Goal: Task Accomplishment & Management: Use online tool/utility

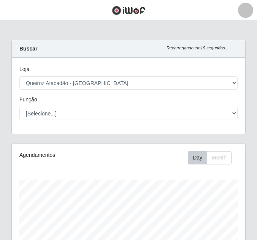
select select "225"
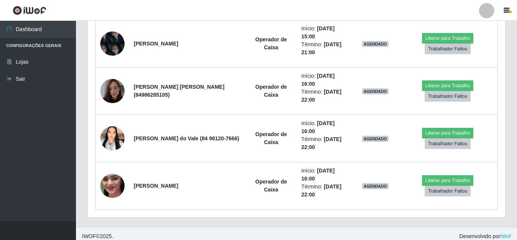
scroll to position [793, 0]
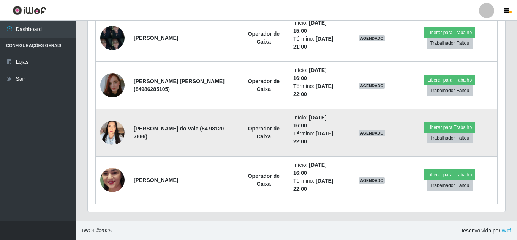
click at [256, 154] on td "AGENDADO" at bounding box center [371, 132] width 60 height 47
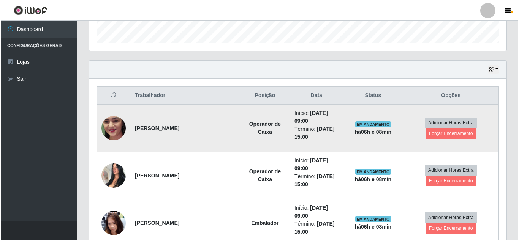
scroll to position [228, 0]
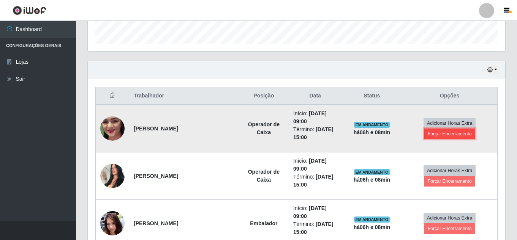
click at [256, 135] on button "Forçar Encerramento" at bounding box center [449, 134] width 51 height 11
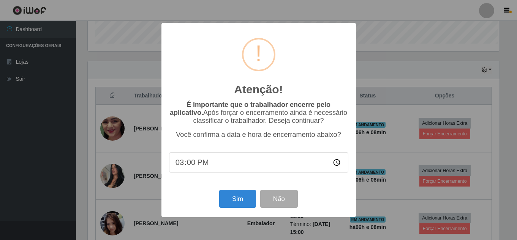
scroll to position [158, 413]
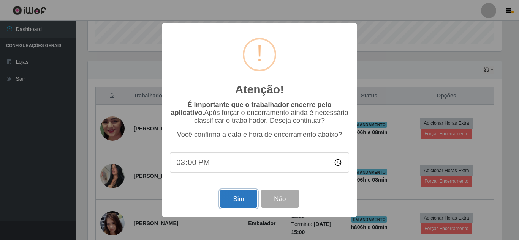
drag, startPoint x: 246, startPoint y: 199, endPoint x: 249, endPoint y: 195, distance: 4.9
click at [246, 199] on button "Sim" at bounding box center [238, 199] width 37 height 18
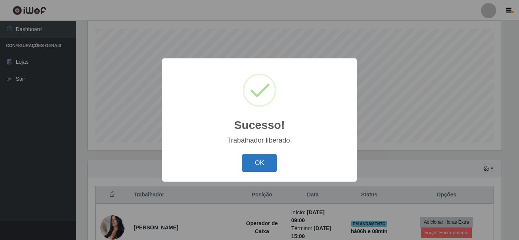
click at [252, 171] on button "OK" at bounding box center [259, 163] width 35 height 18
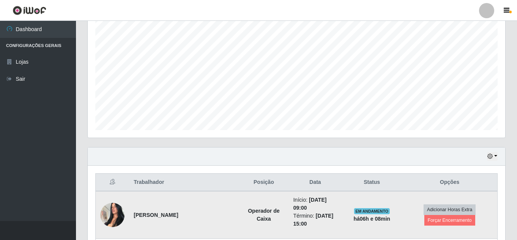
scroll to position [205, 0]
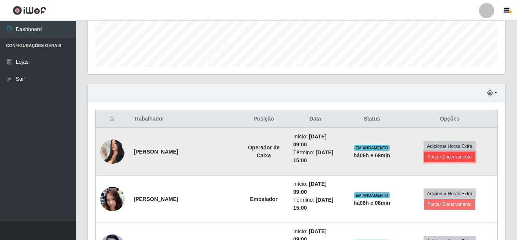
click at [256, 156] on button "Forçar Encerramento" at bounding box center [449, 157] width 51 height 11
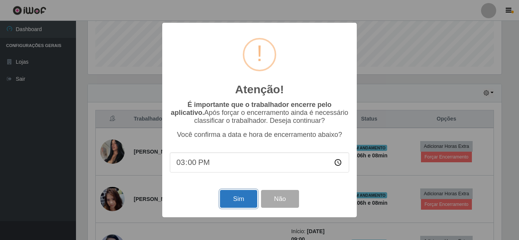
click at [238, 198] on button "Sim" at bounding box center [238, 199] width 37 height 18
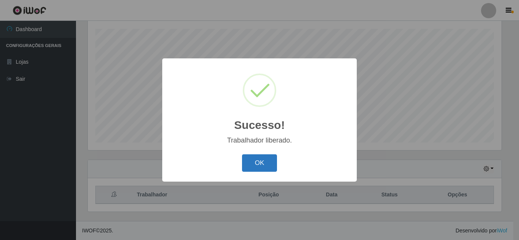
click at [256, 160] on button "OK" at bounding box center [259, 163] width 35 height 18
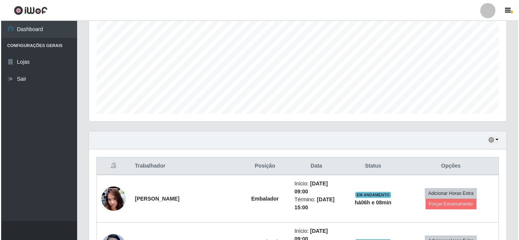
scroll to position [281, 0]
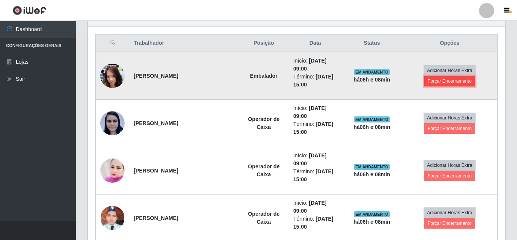
click at [256, 78] on button "Forçar Encerramento" at bounding box center [449, 81] width 51 height 11
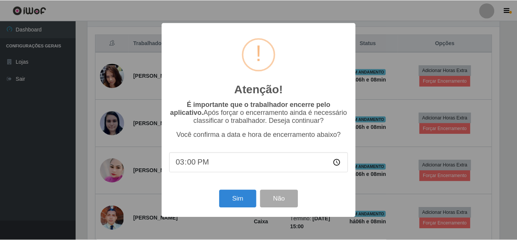
scroll to position [158, 413]
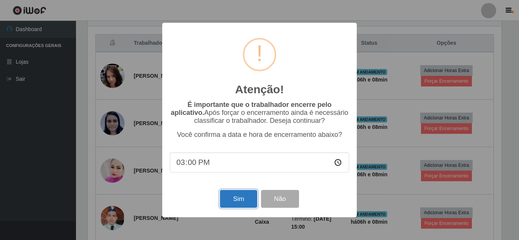
click at [236, 200] on button "Sim" at bounding box center [238, 199] width 37 height 18
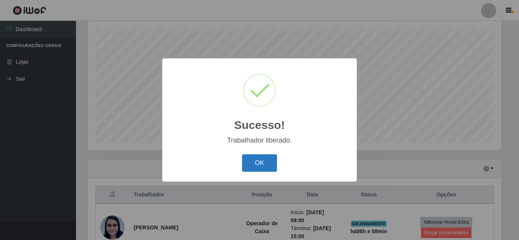
click at [256, 161] on button "OK" at bounding box center [259, 163] width 35 height 18
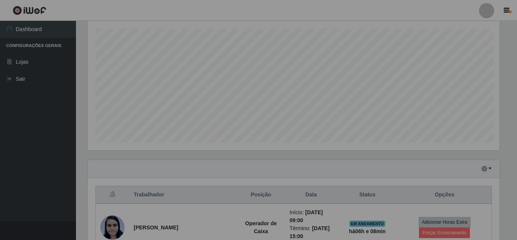
scroll to position [0, 0]
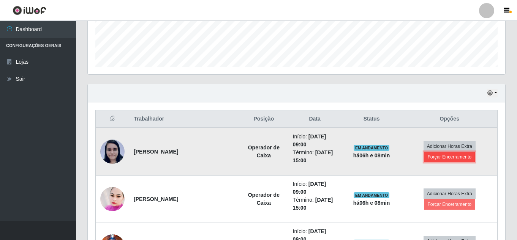
click at [256, 156] on button "Forçar Encerramento" at bounding box center [449, 157] width 51 height 11
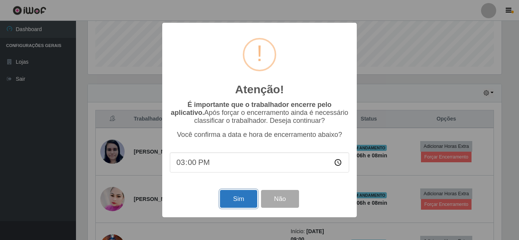
click at [249, 198] on button "Sim" at bounding box center [238, 199] width 37 height 18
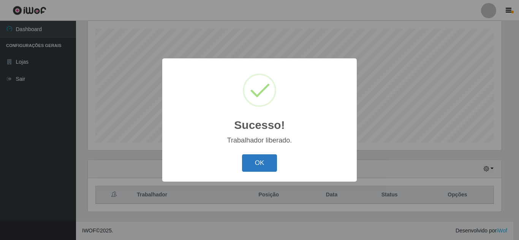
click at [256, 165] on button "OK" at bounding box center [259, 163] width 35 height 18
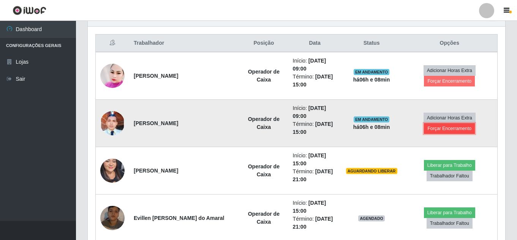
click at [256, 128] on button "Forçar Encerramento" at bounding box center [449, 128] width 51 height 11
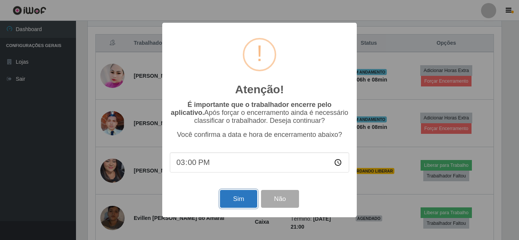
click at [251, 198] on button "Sim" at bounding box center [238, 199] width 37 height 18
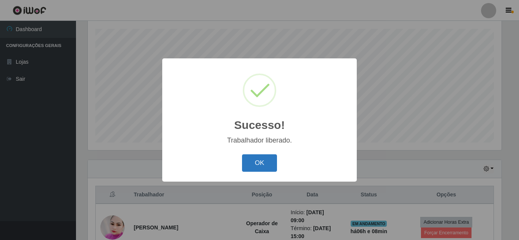
click at [256, 162] on button "OK" at bounding box center [259, 163] width 35 height 18
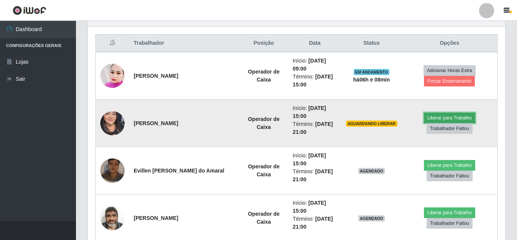
click at [256, 117] on button "Liberar para Trabalho" at bounding box center [449, 118] width 51 height 11
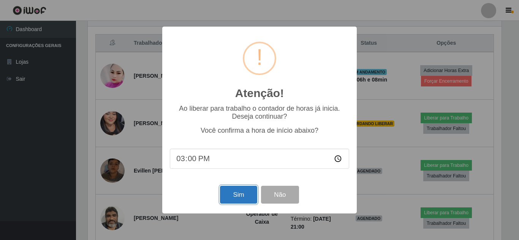
click at [248, 196] on button "Sim" at bounding box center [238, 195] width 37 height 18
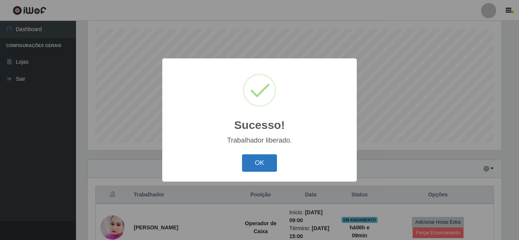
click at [256, 166] on button "OK" at bounding box center [259, 163] width 35 height 18
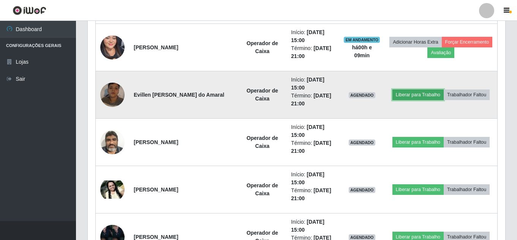
click at [256, 90] on button "Liberar para Trabalho" at bounding box center [417, 95] width 51 height 11
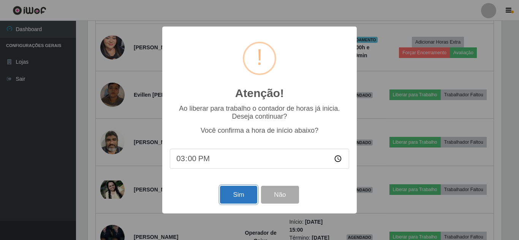
click at [244, 198] on button "Sim" at bounding box center [238, 195] width 37 height 18
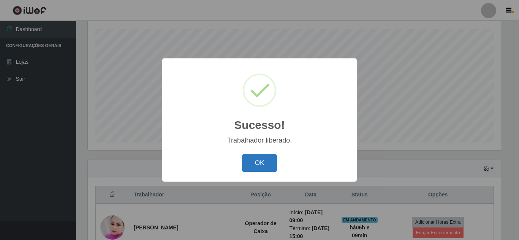
click at [256, 166] on button "OK" at bounding box center [259, 163] width 35 height 18
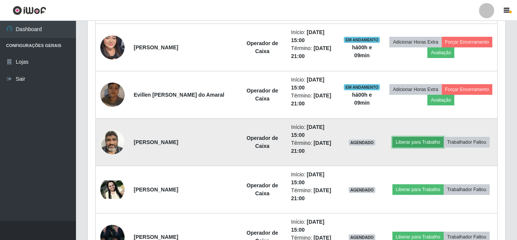
click at [256, 137] on button "Liberar para Trabalho" at bounding box center [417, 142] width 51 height 11
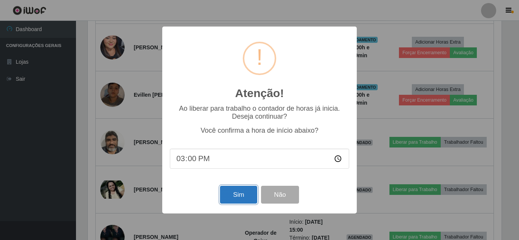
click at [253, 201] on button "Sim" at bounding box center [238, 195] width 37 height 18
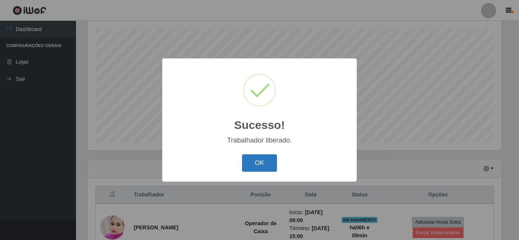
click at [256, 161] on button "OK" at bounding box center [259, 163] width 35 height 18
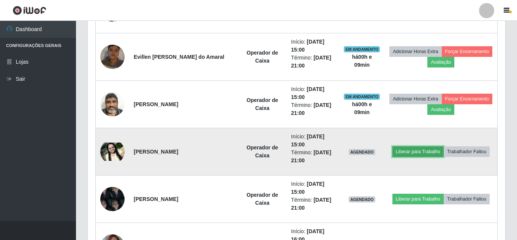
click at [256, 148] on button "Liberar para Trabalho" at bounding box center [417, 152] width 51 height 11
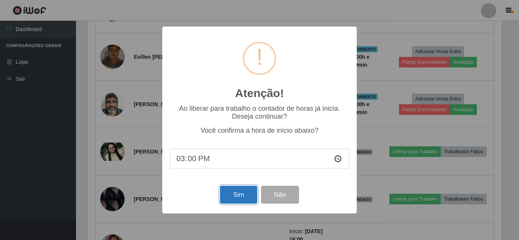
click at [235, 199] on button "Sim" at bounding box center [238, 195] width 37 height 18
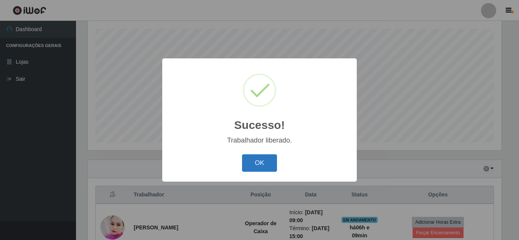
click at [254, 168] on button "OK" at bounding box center [259, 163] width 35 height 18
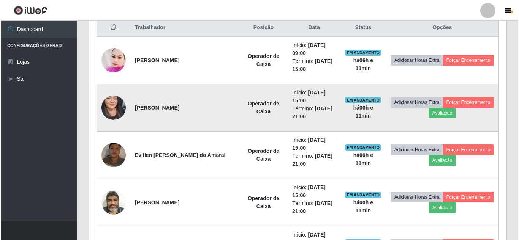
scroll to position [281, 0]
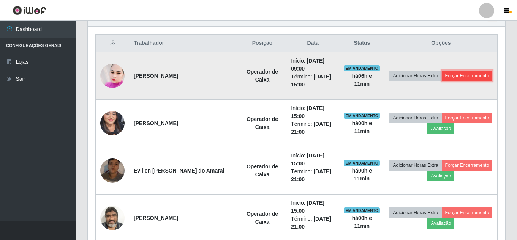
click at [256, 78] on button "Forçar Encerramento" at bounding box center [466, 76] width 51 height 11
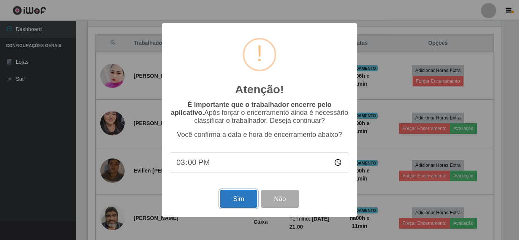
click at [242, 198] on button "Sim" at bounding box center [238, 199] width 37 height 18
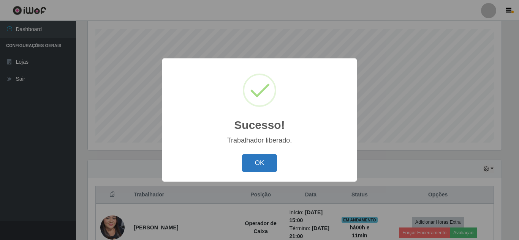
click at [248, 163] on button "OK" at bounding box center [259, 163] width 35 height 18
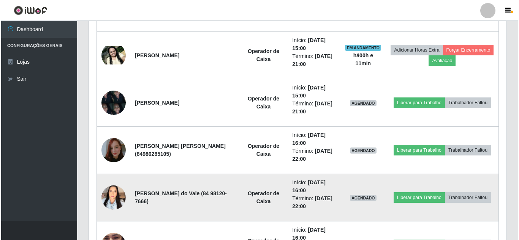
scroll to position [432, 0]
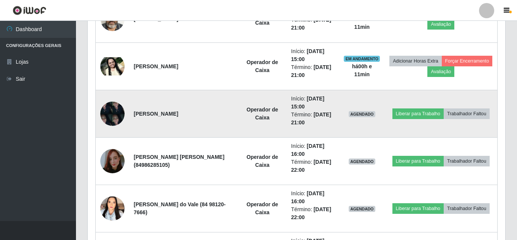
click at [111, 116] on img at bounding box center [112, 114] width 24 height 32
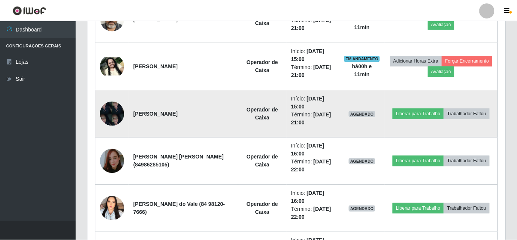
scroll to position [158, 413]
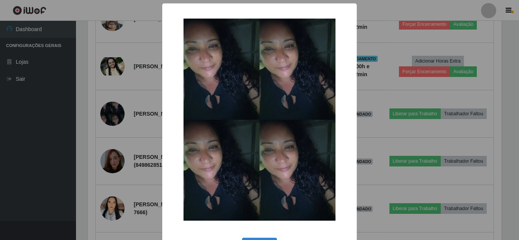
click at [111, 117] on div "× OK Cancel" at bounding box center [259, 120] width 519 height 240
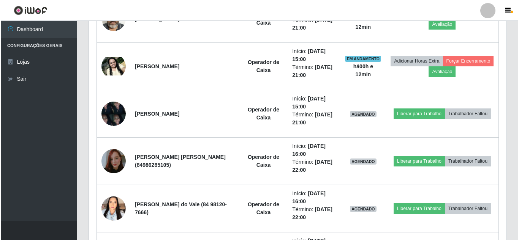
scroll to position [158, 417]
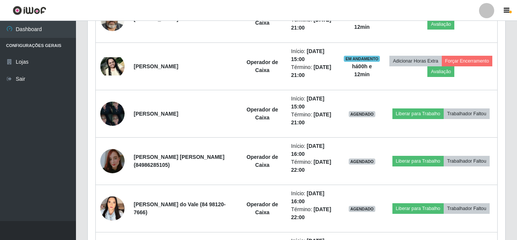
click at [111, 117] on img at bounding box center [112, 114] width 24 height 32
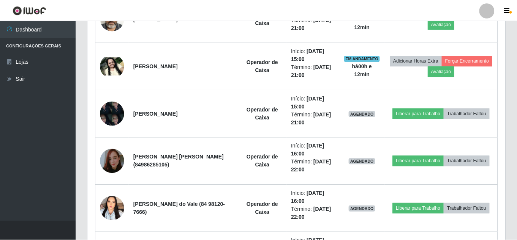
scroll to position [158, 413]
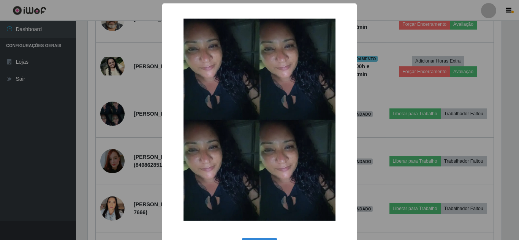
click at [111, 117] on div "× OK Cancel" at bounding box center [259, 120] width 519 height 240
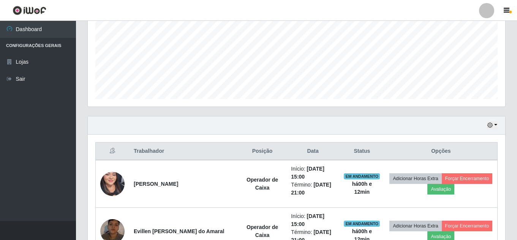
scroll to position [167, 0]
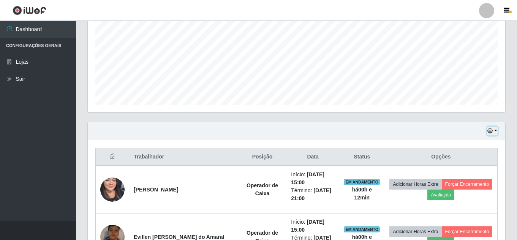
click at [256, 133] on icon "button" at bounding box center [489, 130] width 5 height 5
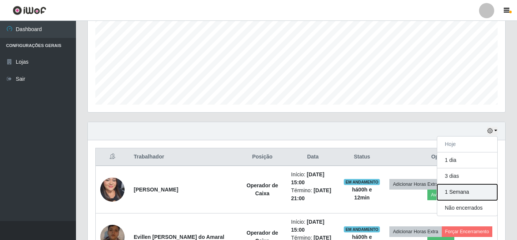
click at [256, 192] on button "1 Semana" at bounding box center [467, 192] width 60 height 16
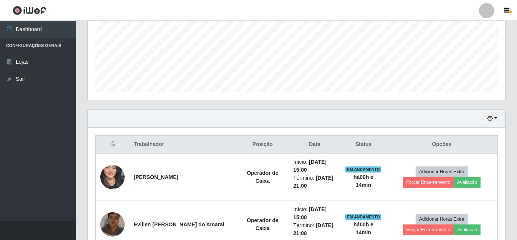
scroll to position [190, 0]
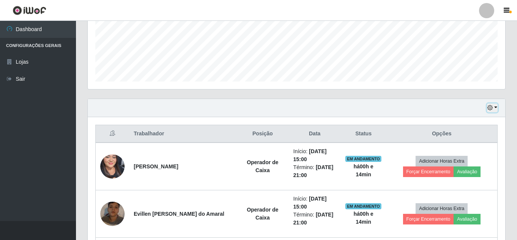
drag, startPoint x: 490, startPoint y: 107, endPoint x: 482, endPoint y: 113, distance: 10.3
click at [256, 108] on icon "button" at bounding box center [489, 107] width 5 height 5
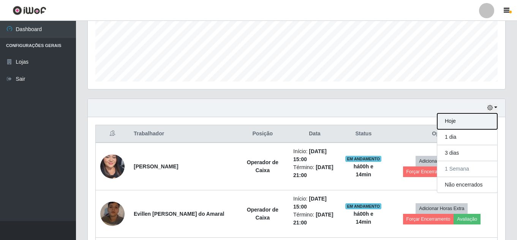
click at [256, 125] on button "Hoje" at bounding box center [467, 121] width 60 height 16
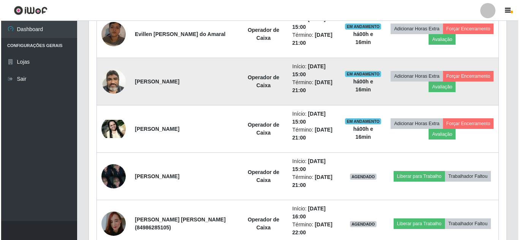
scroll to position [380, 0]
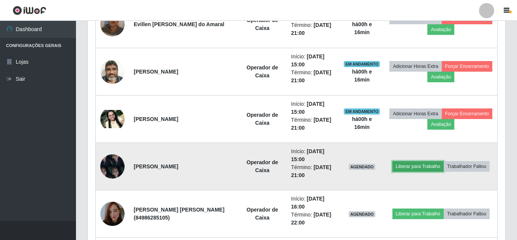
click at [256, 162] on button "Liberar para Trabalho" at bounding box center [417, 166] width 51 height 11
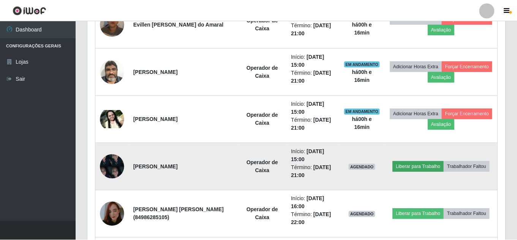
scroll to position [158, 413]
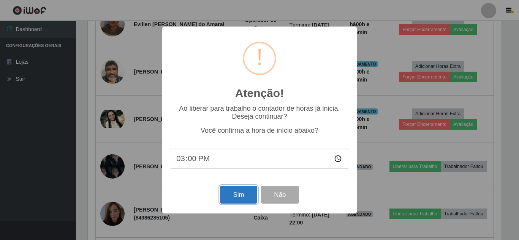
click at [232, 199] on button "Sim" at bounding box center [238, 195] width 37 height 18
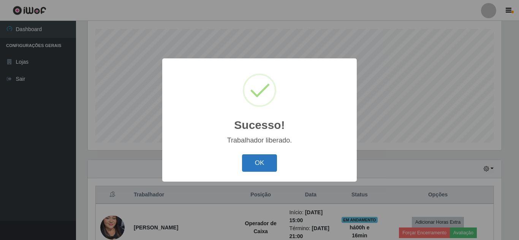
click at [255, 159] on button "OK" at bounding box center [259, 163] width 35 height 18
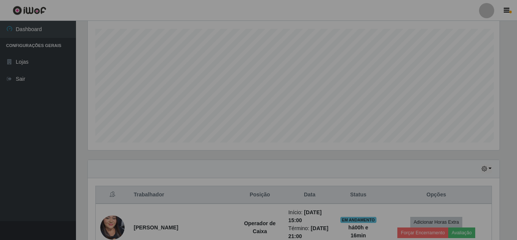
scroll to position [158, 417]
